Goal: Task Accomplishment & Management: Manage account settings

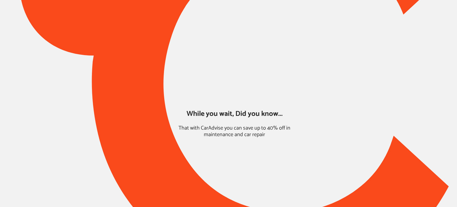
type input "*****"
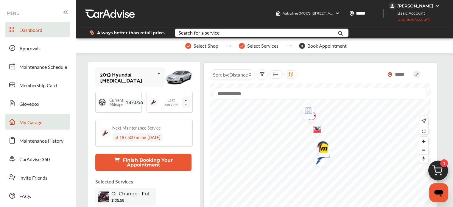
click at [28, 123] on span "My Garage" at bounding box center [30, 123] width 23 height 8
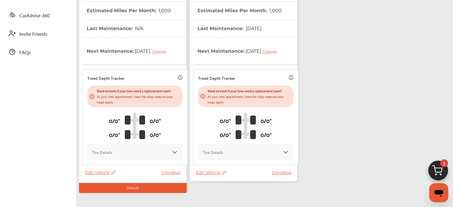
scroll to position [144, 0]
click at [212, 171] on span "Edit Vehicle" at bounding box center [211, 171] width 30 height 5
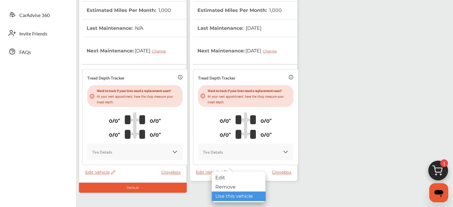
click at [222, 196] on div "Use this vehicle" at bounding box center [239, 195] width 54 height 9
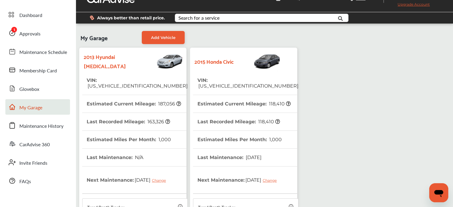
scroll to position [0, 0]
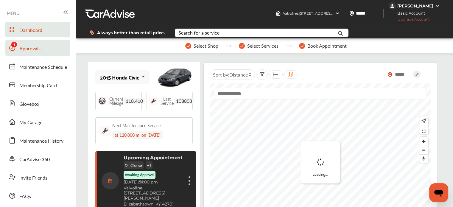
click at [33, 53] on link "Approvals" at bounding box center [37, 47] width 65 height 15
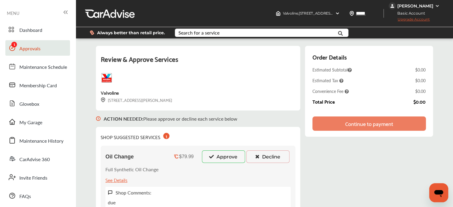
click at [215, 156] on button "Approve" at bounding box center [223, 156] width 43 height 13
